Goal: Information Seeking & Learning: Check status

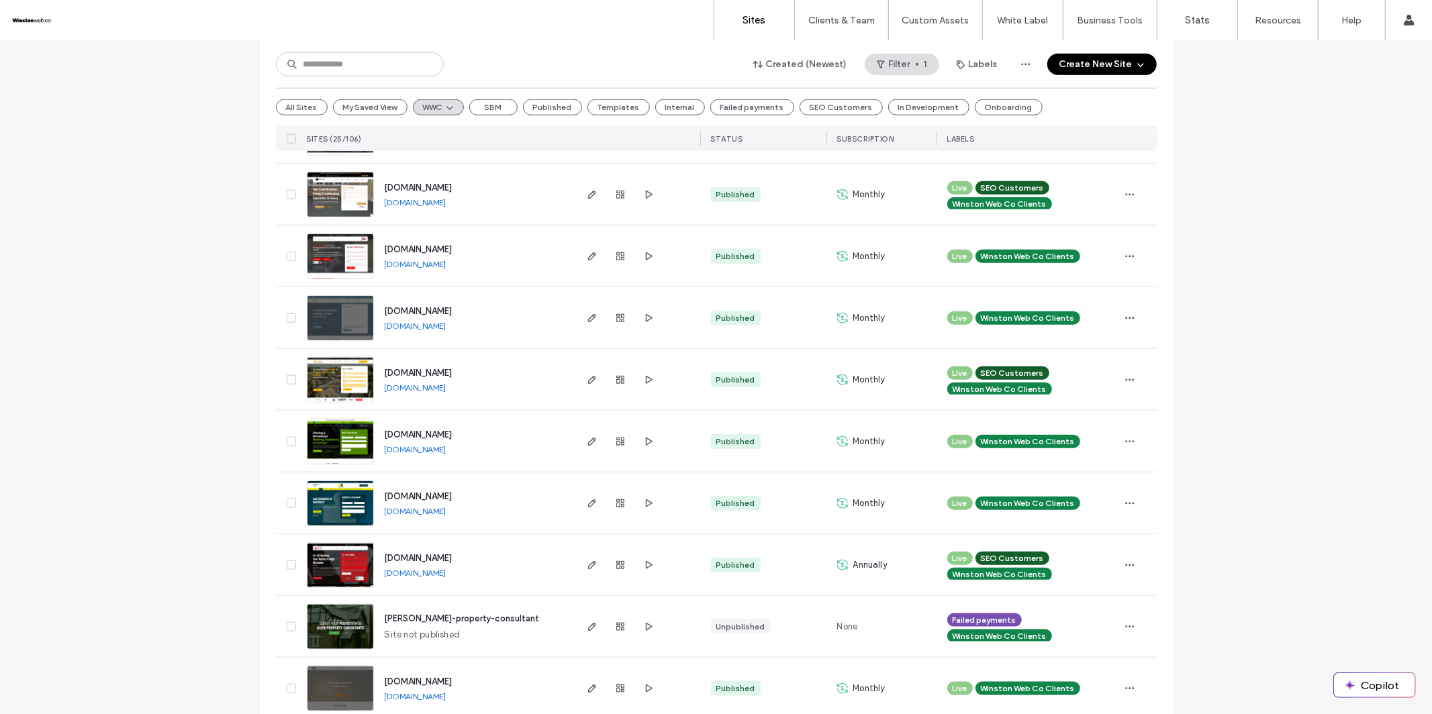
scroll to position [1085, 0]
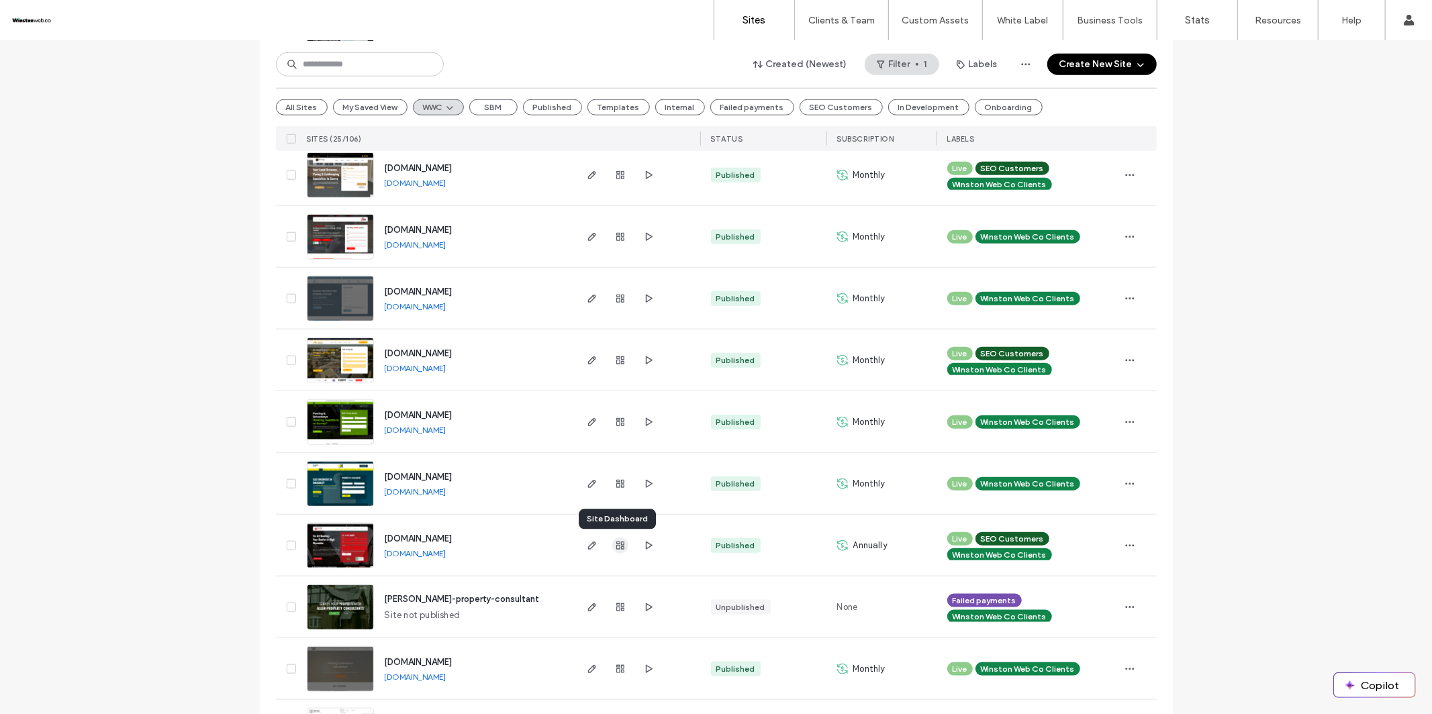
click at [615, 546] on icon "button" at bounding box center [620, 545] width 11 height 11
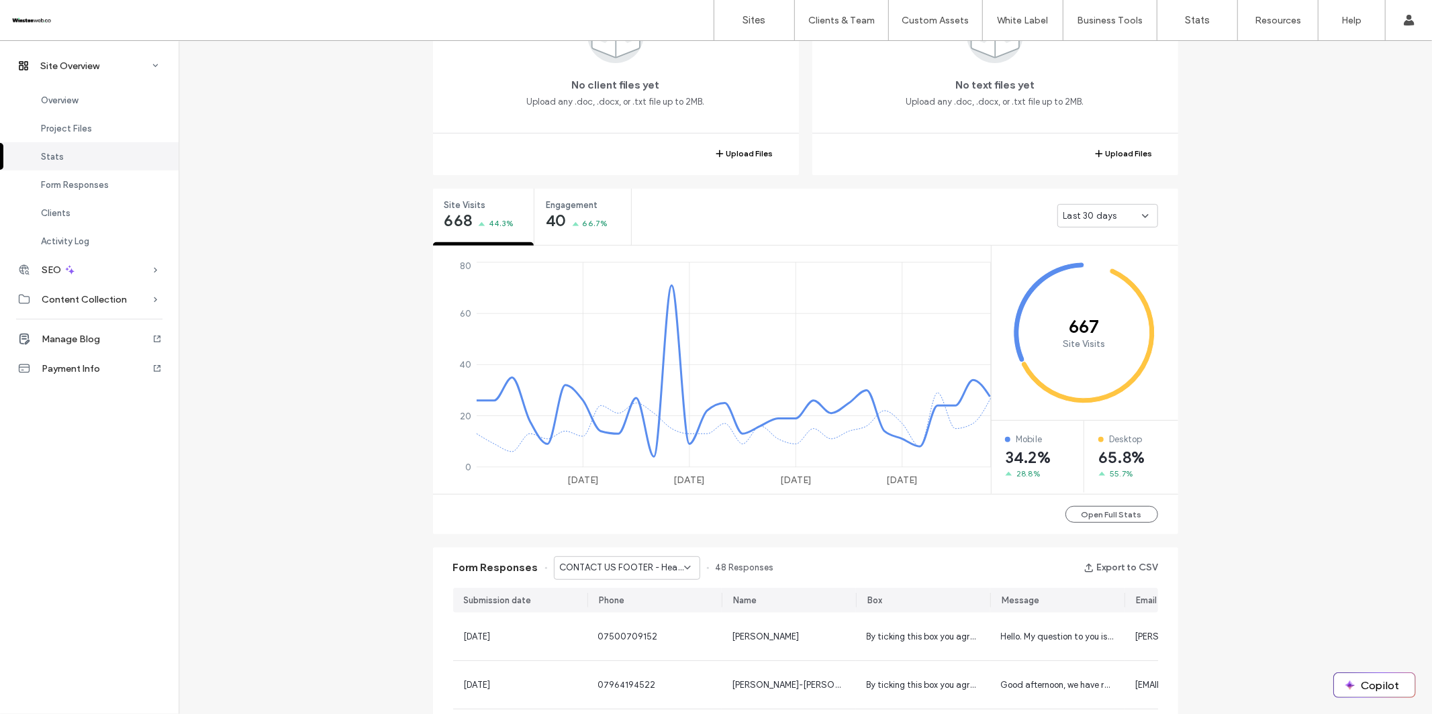
scroll to position [536, 0]
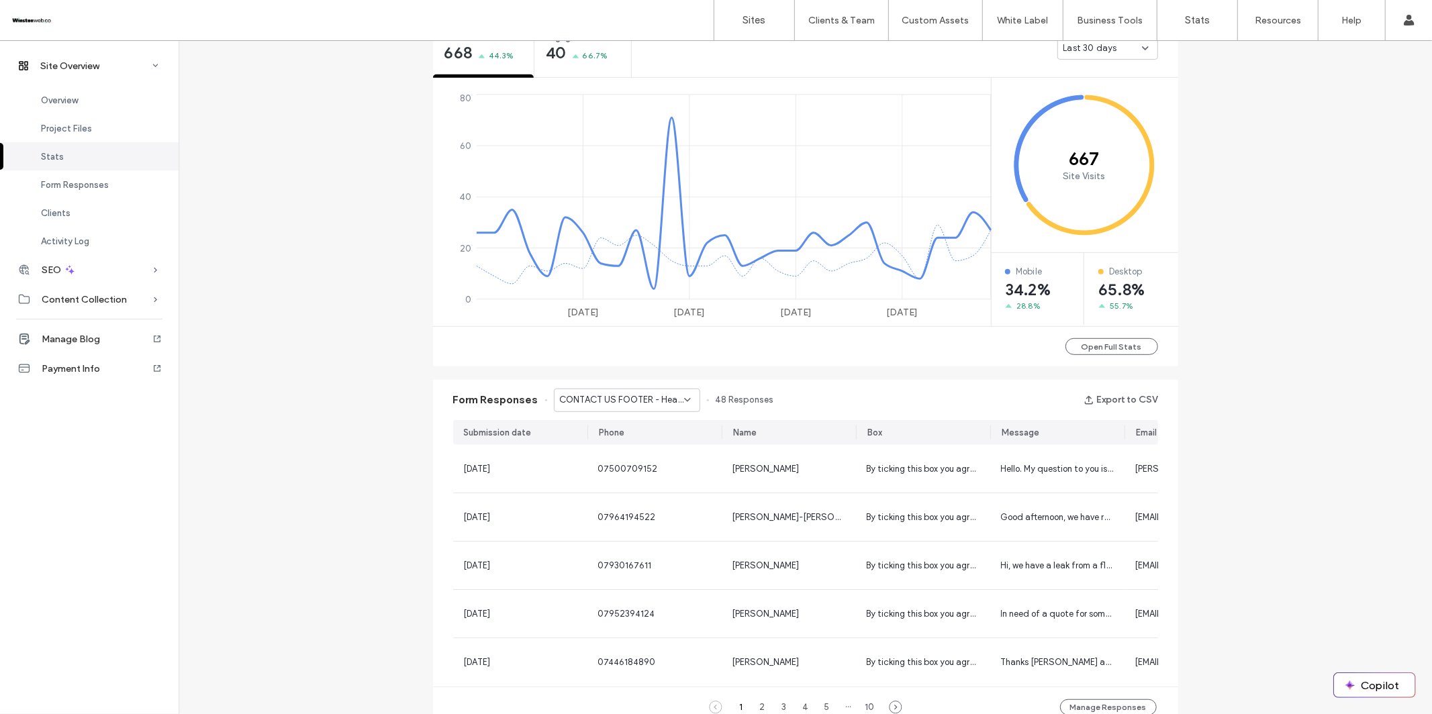
drag, startPoint x: 665, startPoint y: 402, endPoint x: 663, endPoint y: 409, distance: 7.0
click at [665, 402] on span "CONTACT US FOOTER - Header/Footer" at bounding box center [622, 399] width 124 height 13
click at [652, 447] on span "CONTACT US PAGE - Contact page" at bounding box center [616, 446] width 129 height 13
drag, startPoint x: 625, startPoint y: 401, endPoint x: 626, endPoint y: 408, distance: 7.4
click at [625, 401] on span "CONTACT US PAGE - Contact page" at bounding box center [622, 399] width 124 height 13
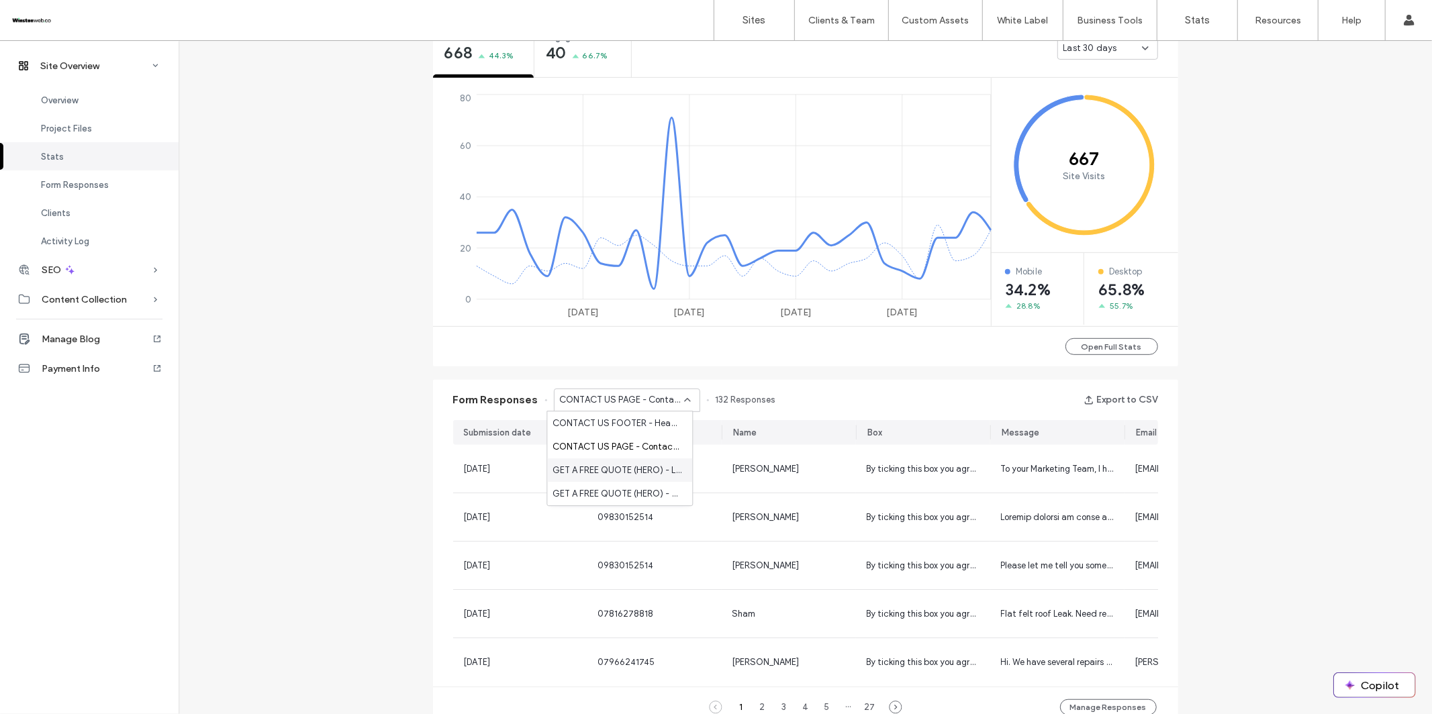
click at [628, 471] on span "GET A FREE QUOTE (HERO) - Location Page page" at bounding box center [616, 470] width 129 height 13
click at [634, 395] on span "GET A FREE QUOTE (HERO) - Location Page page" at bounding box center [622, 399] width 124 height 13
click at [631, 492] on span "GET A FREE QUOTE (HERO) - Home page" at bounding box center [616, 493] width 129 height 13
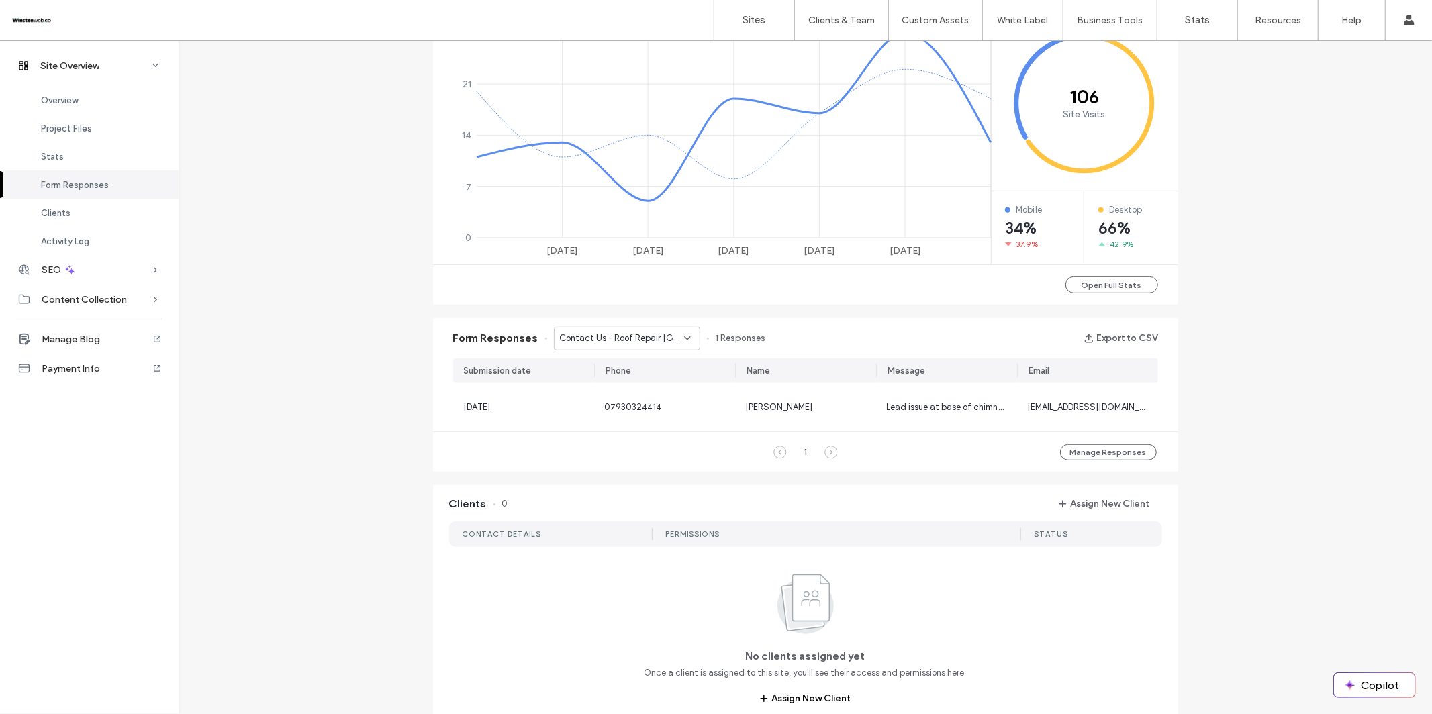
scroll to position [605, 0]
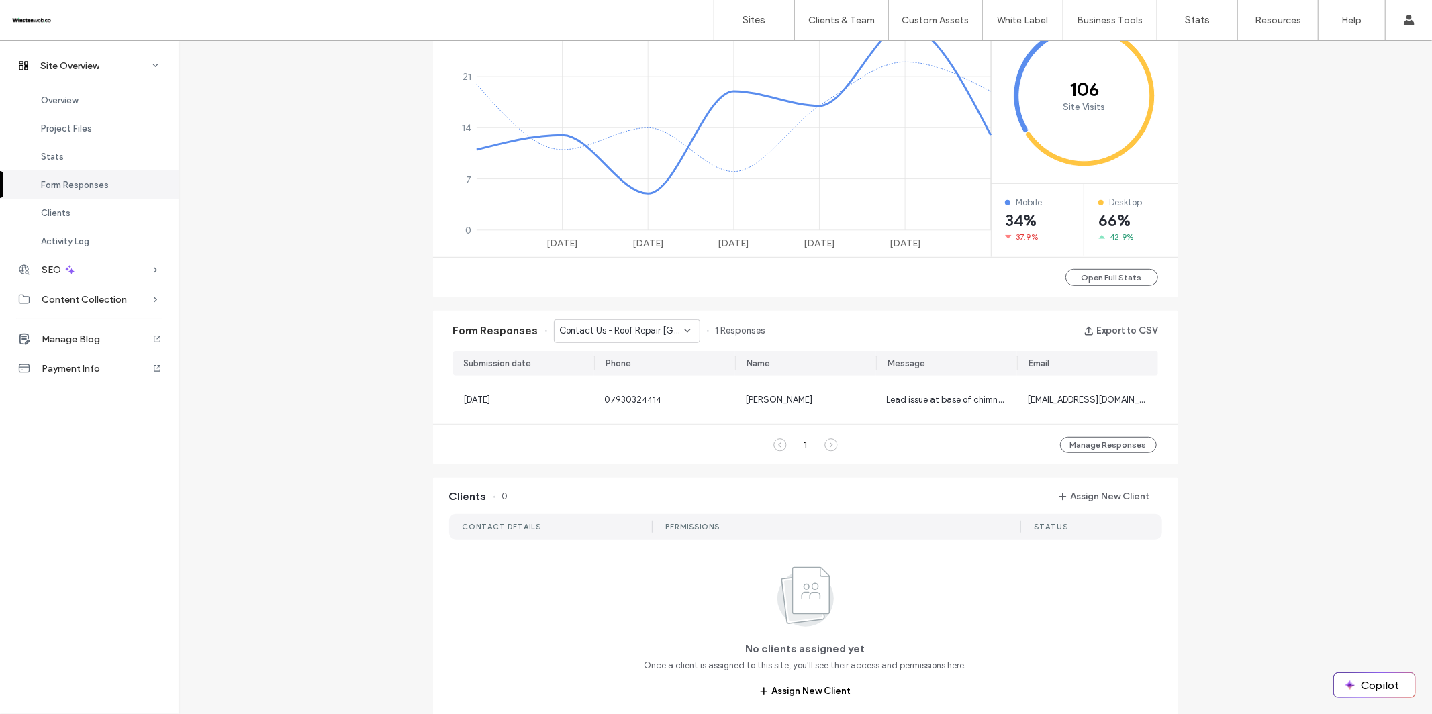
click at [663, 334] on span "Contact Us - Roof Repair [GEOGRAPHIC_DATA] - Roof Repair [GEOGRAPHIC_DATA] page" at bounding box center [622, 330] width 124 height 13
click at [648, 377] on span "Get in Touch (Home Page) - Home page" at bounding box center [616, 378] width 129 height 13
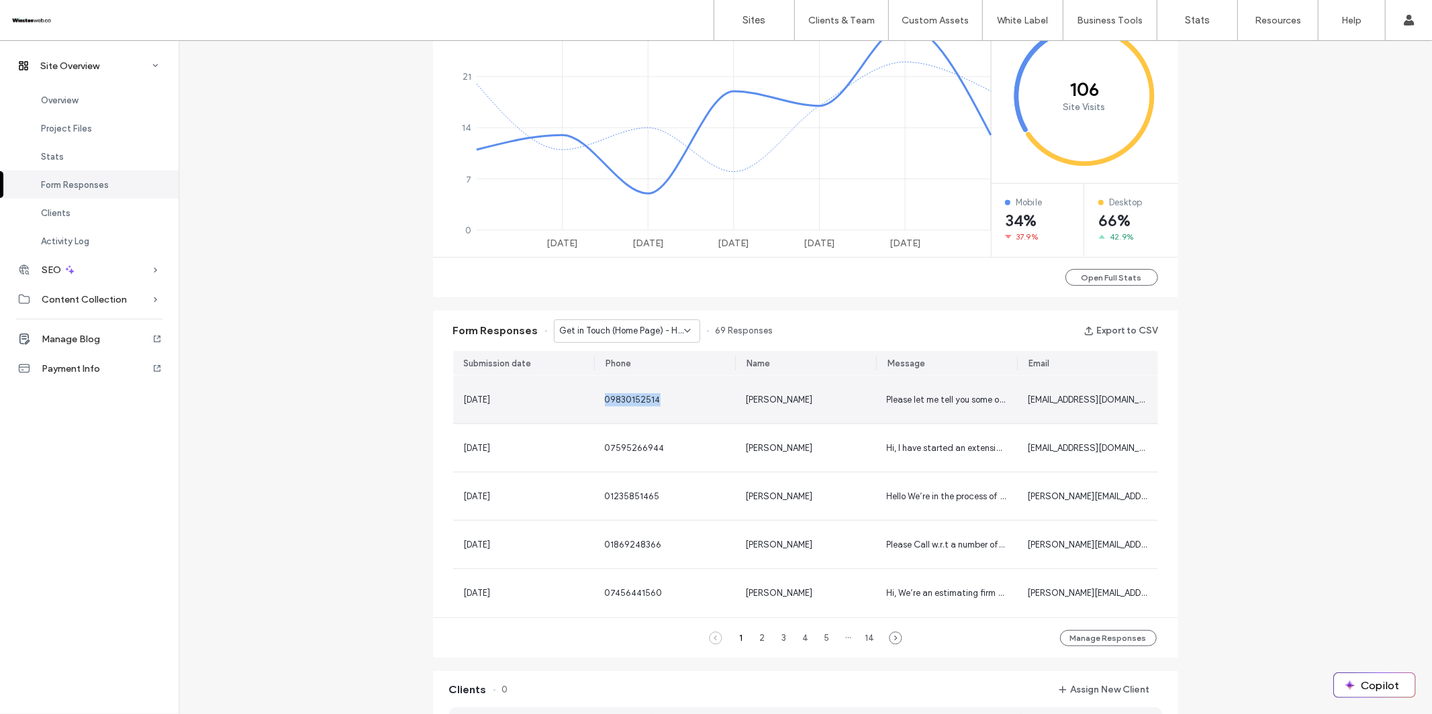
drag, startPoint x: 599, startPoint y: 399, endPoint x: 684, endPoint y: 403, distance: 84.7
click at [684, 403] on div "09830152514" at bounding box center [664, 399] width 119 height 13
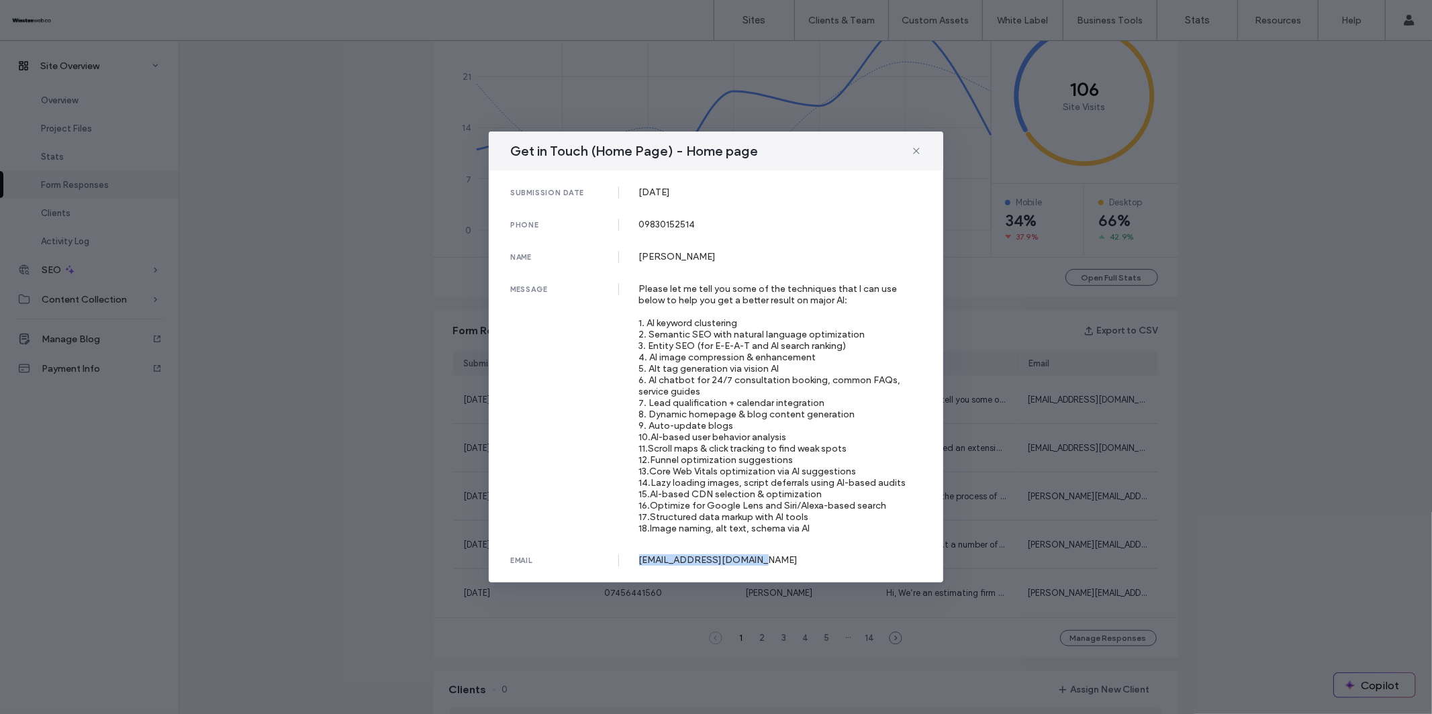
drag, startPoint x: 778, startPoint y: 555, endPoint x: 638, endPoint y: 556, distance: 139.6
click at [639, 556] on div "[EMAIL_ADDRESS][DOMAIN_NAME]" at bounding box center [780, 559] width 283 height 11
copy div "[EMAIL_ADDRESS][DOMAIN_NAME]"
click at [916, 154] on use at bounding box center [916, 151] width 6 height 6
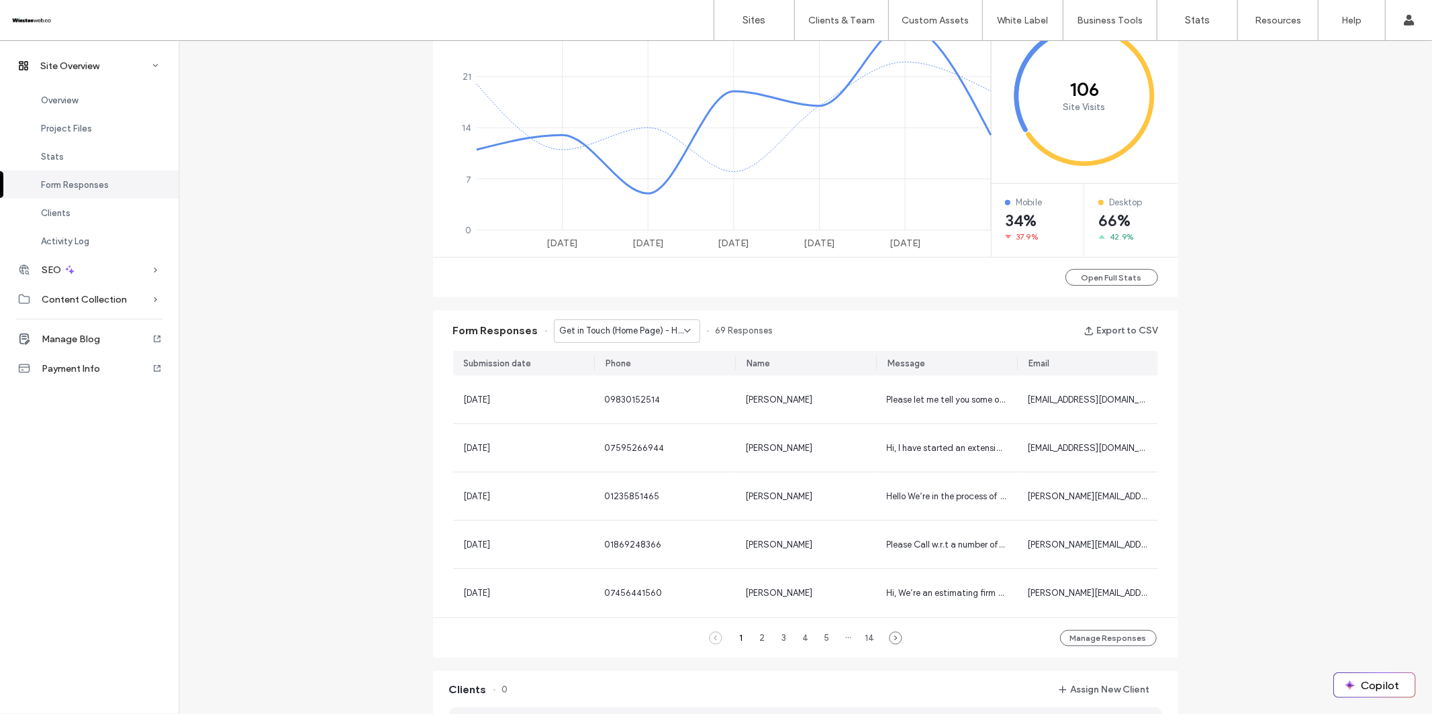
click at [624, 330] on span "Get in Touch (Home Page) - Home page" at bounding box center [622, 330] width 124 height 13
click at [626, 377] on span "Get in Touch (Home Page) - Home page" at bounding box center [616, 378] width 129 height 13
click at [626, 342] on div "Form Responses Get in Touch (Home Page) - Home page 69 Responses Export to CSV" at bounding box center [805, 331] width 745 height 40
click at [632, 334] on span "Get in Touch (Home Page) - Home page" at bounding box center [622, 330] width 124 height 13
click at [626, 403] on span "Get My Free Roofing Quote - Other Roofing Services page" at bounding box center [616, 401] width 129 height 13
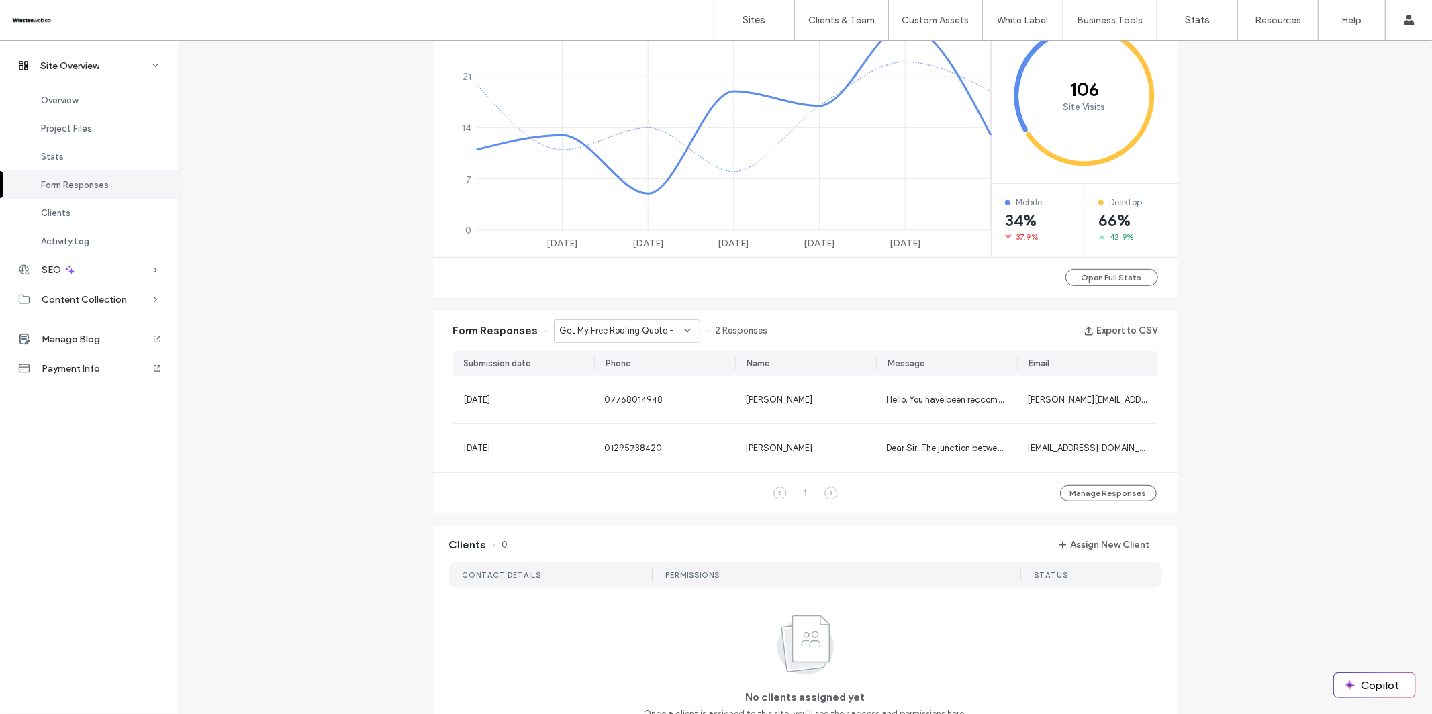
click at [627, 335] on span "Get My Free Roofing Quote - Other Roofing Services page" at bounding box center [622, 330] width 124 height 13
click at [626, 432] on div "Contact Us Roof Repair - Roof Repair page" at bounding box center [619, 425] width 145 height 23
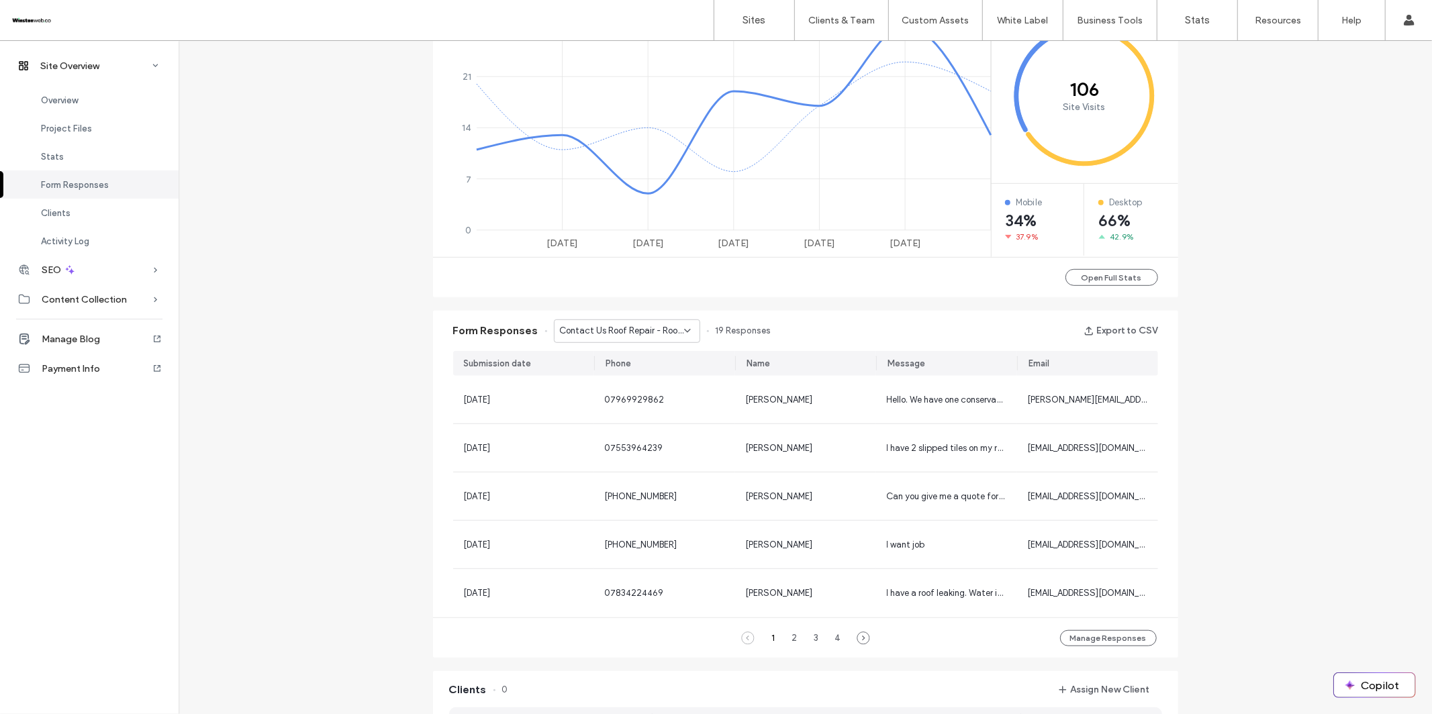
drag, startPoint x: 630, startPoint y: 325, endPoint x: 634, endPoint y: 332, distance: 8.4
click at [632, 328] on span "Contact Us Roof Repair - Roof Repair page" at bounding box center [622, 330] width 124 height 13
click at [624, 448] on span "Get My Flat Roof Quote - Flat Roofs page" at bounding box center [616, 448] width 129 height 13
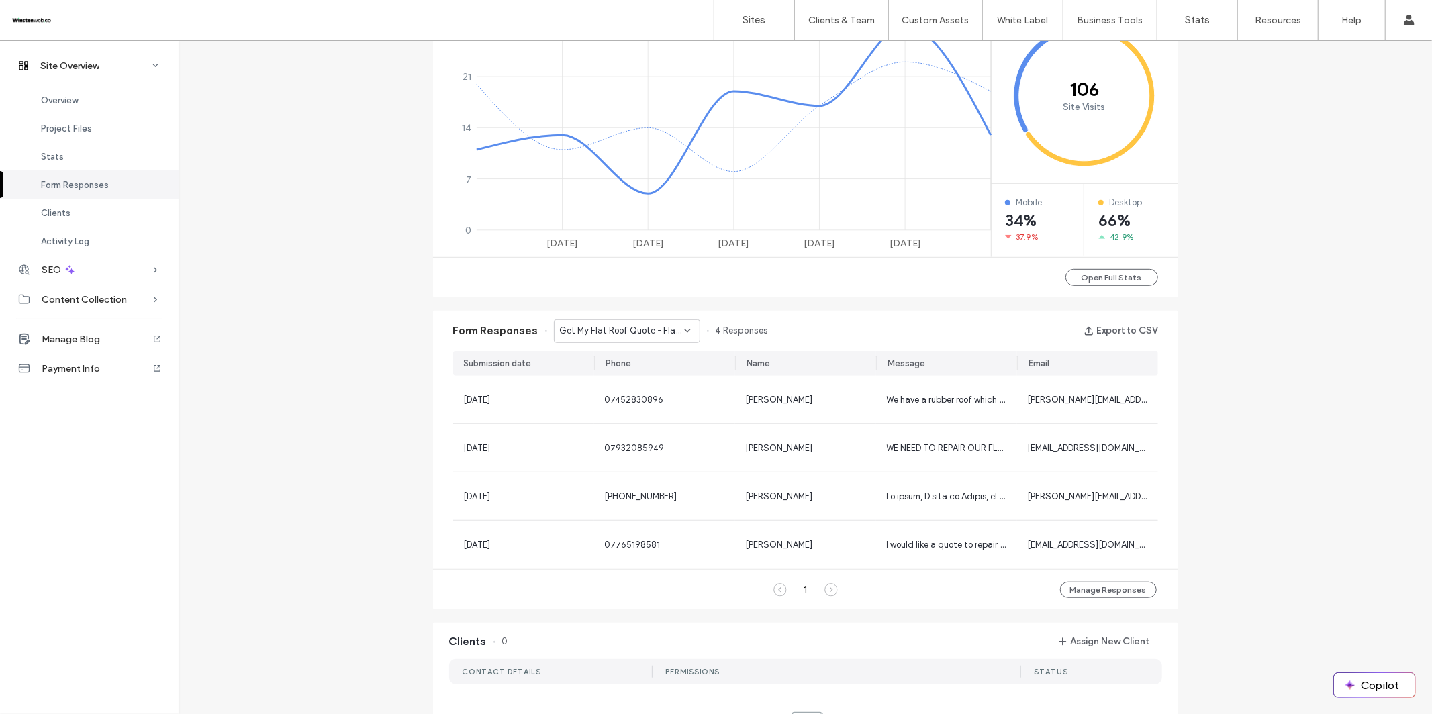
click at [627, 332] on span "Get My Flat Roof Quote - Flat Roofs page" at bounding box center [622, 330] width 124 height 13
click at [617, 470] on span "Contact Us - Flat Roofs Bicester - Flat Roof Repair Bicester page" at bounding box center [616, 472] width 129 height 13
drag, startPoint x: 627, startPoint y: 334, endPoint x: 628, endPoint y: 340, distance: 6.7
click at [627, 334] on span "Contact Us - Flat Roofs Bicester - Flat Roof Repair Bicester page" at bounding box center [622, 330] width 124 height 13
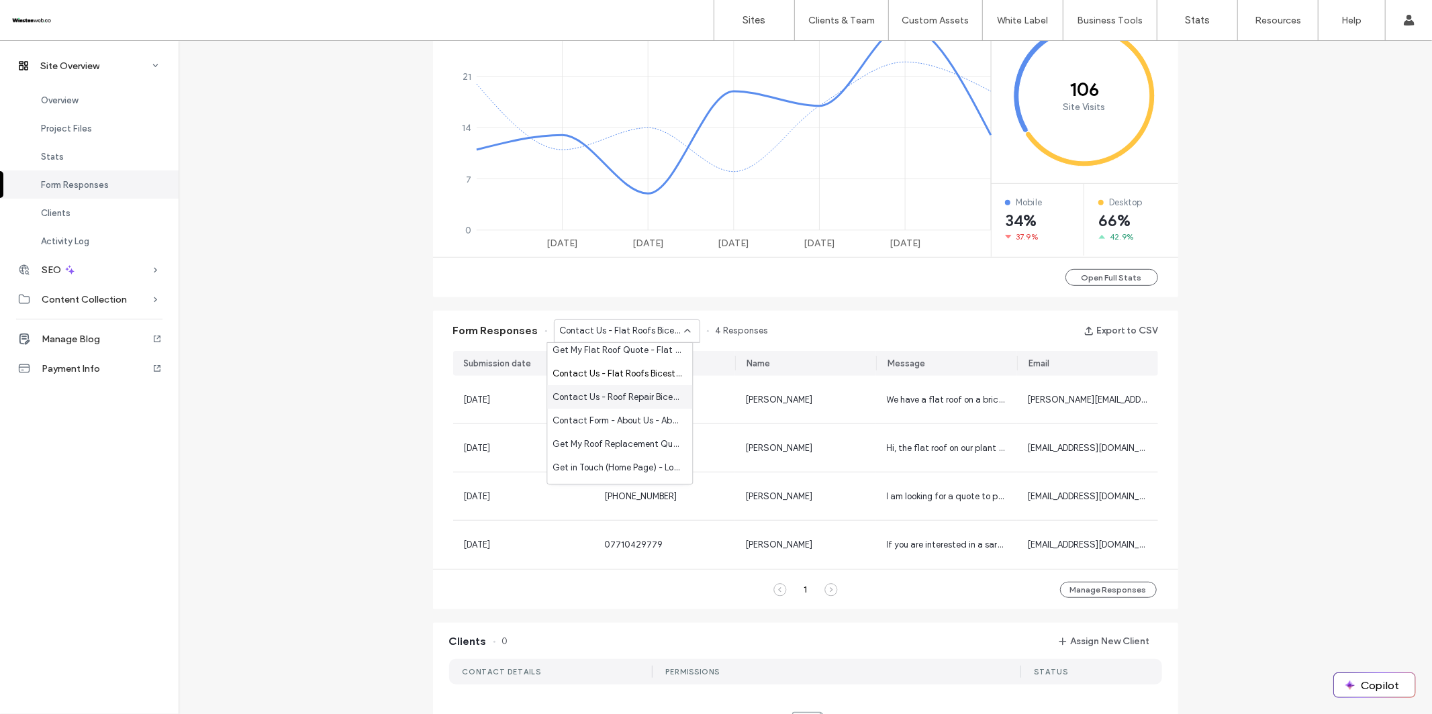
click at [618, 393] on span "Contact Us - Roof Repair Bicester - Roof Repair Bicester page" at bounding box center [616, 397] width 129 height 13
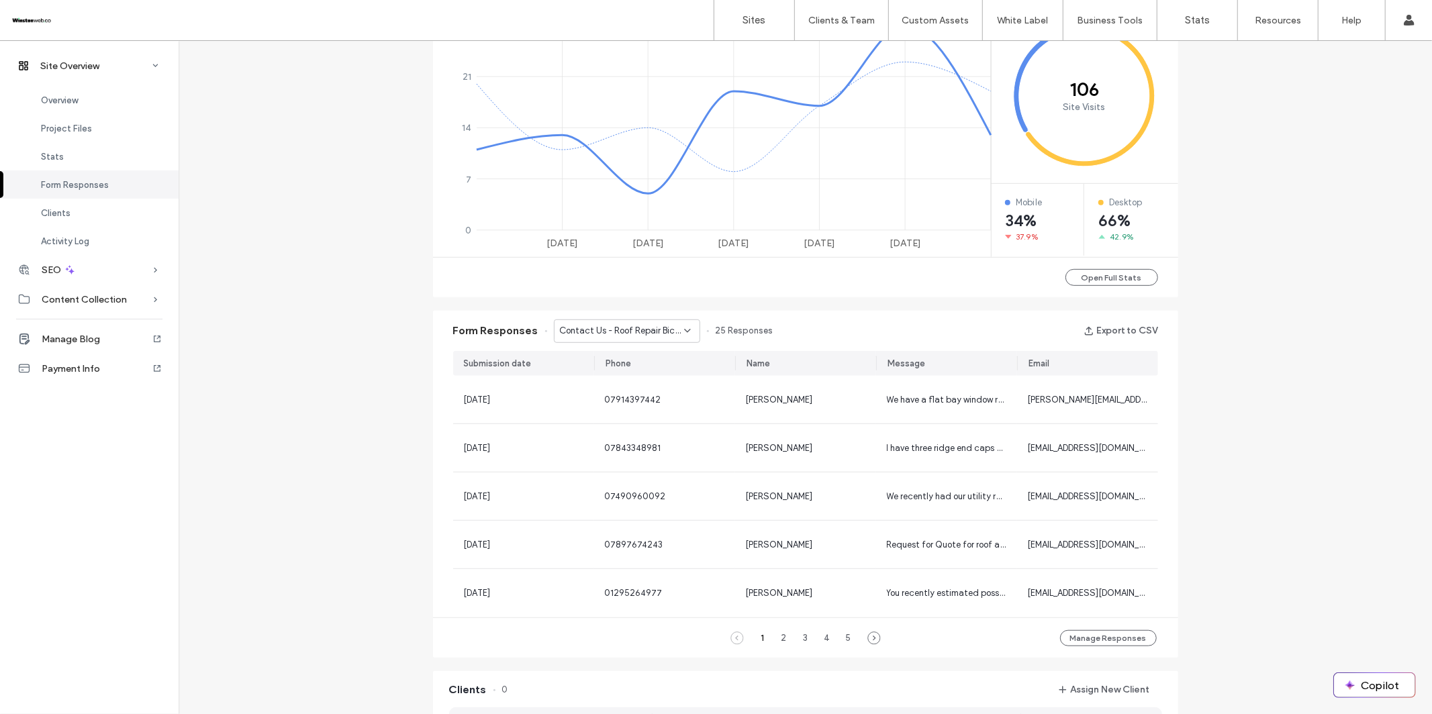
click at [615, 330] on span "Contact Us - Roof Repair Bicester - Roof Repair Bicester page" at bounding box center [622, 330] width 124 height 13
click at [616, 416] on span "Contact Form - About Us - About page" at bounding box center [616, 422] width 129 height 13
click at [616, 331] on span "Contact Form - About Us - About page" at bounding box center [622, 330] width 124 height 13
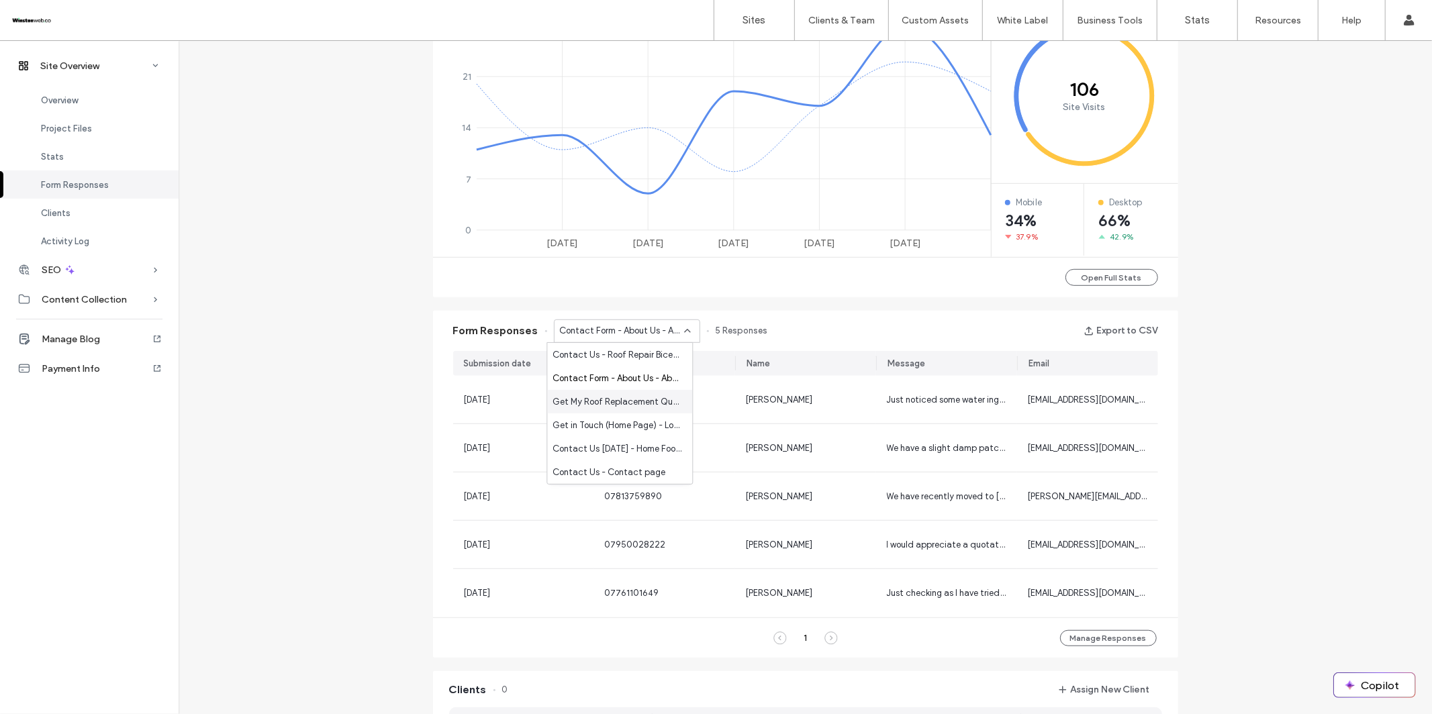
click at [620, 396] on span "Get My Roof Replacement Quote - Roof Replacement page" at bounding box center [616, 401] width 129 height 13
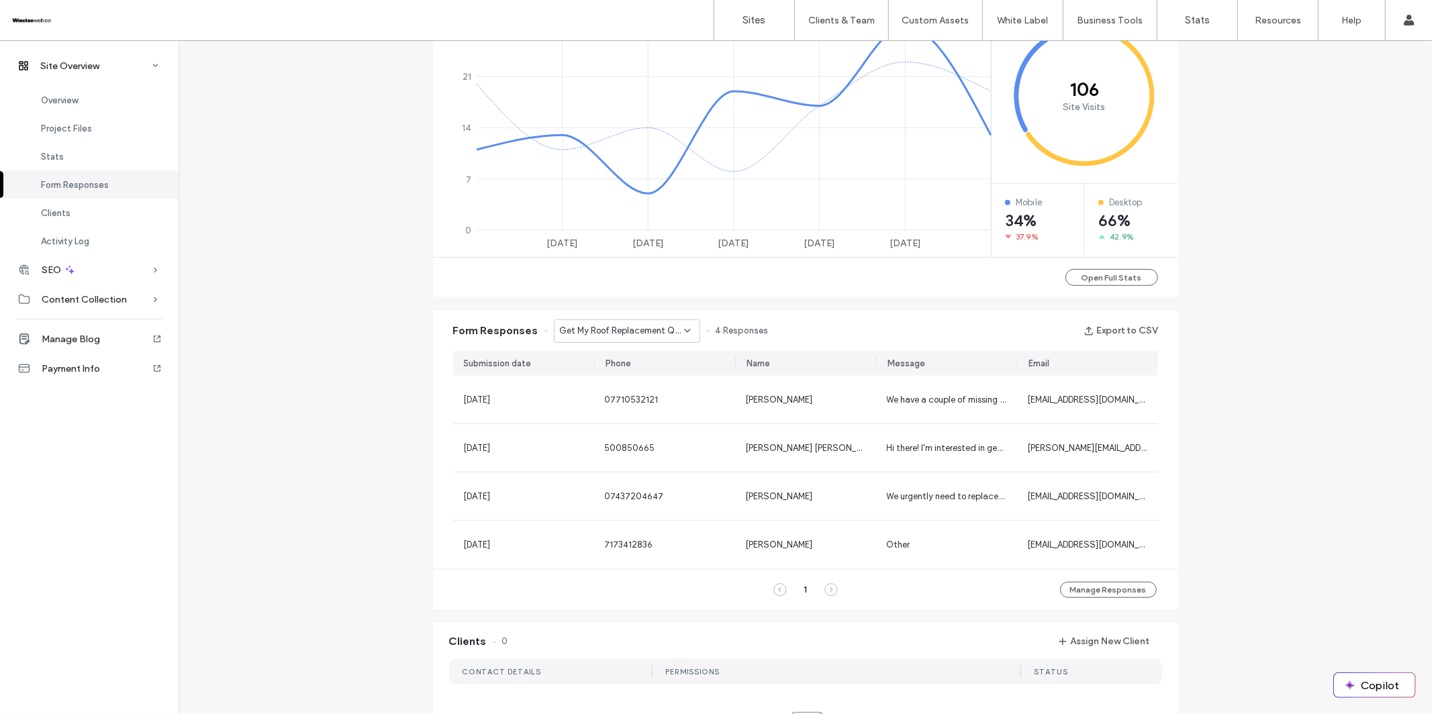
drag, startPoint x: 624, startPoint y: 328, endPoint x: 626, endPoint y: 336, distance: 8.3
click at [624, 328] on span "Get My Roof Replacement Quote - Roof Replacement page" at bounding box center [622, 330] width 124 height 13
click at [625, 424] on span "Get in Touch (Home Page) - Location page" at bounding box center [616, 425] width 129 height 13
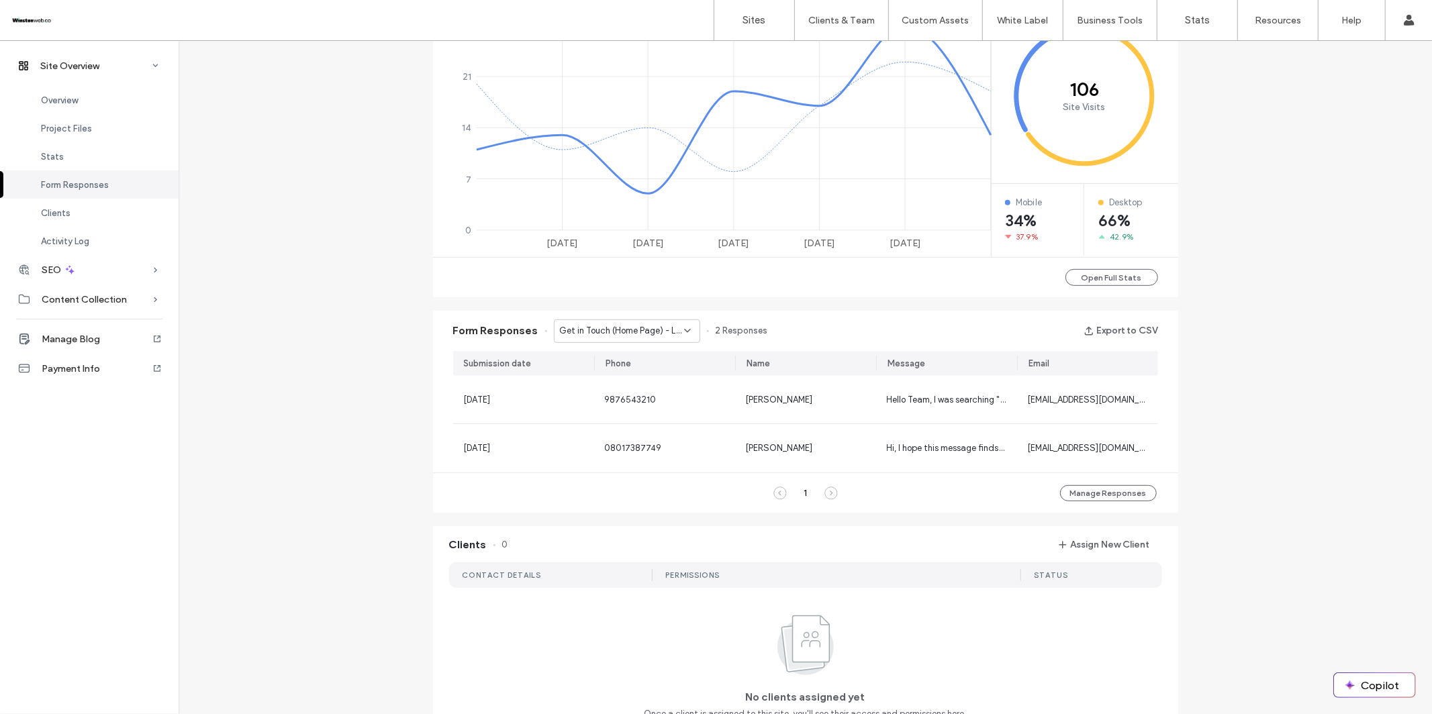
click at [635, 324] on span "Get in Touch (Home Page) - Location page" at bounding box center [622, 330] width 124 height 13
click at [618, 440] on div "Contact Us Today - Home Footer - Home page" at bounding box center [619, 448] width 145 height 23
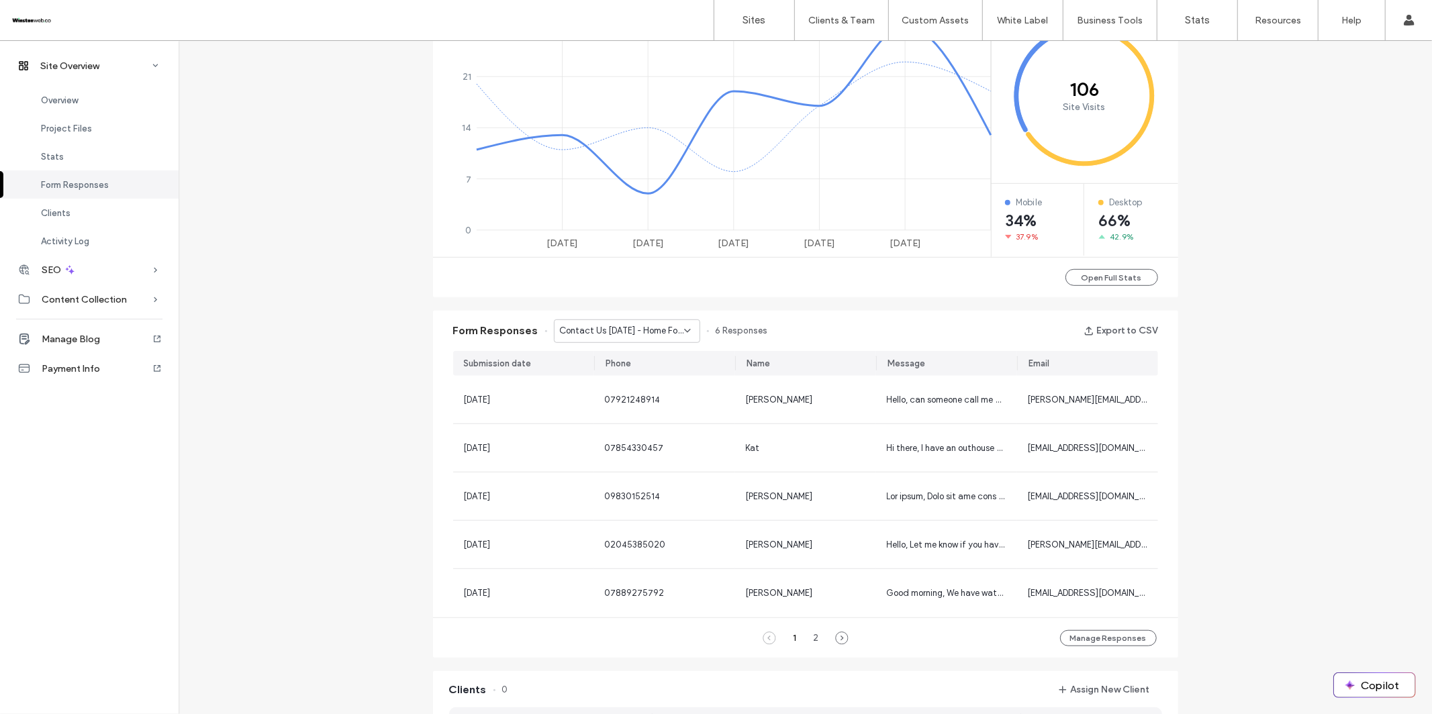
click at [624, 325] on span "Contact Us Today - Home Footer - Home page" at bounding box center [622, 330] width 124 height 13
click at [616, 470] on span "Contact Us - Contact page" at bounding box center [608, 472] width 113 height 13
